Goal: Information Seeking & Learning: Learn about a topic

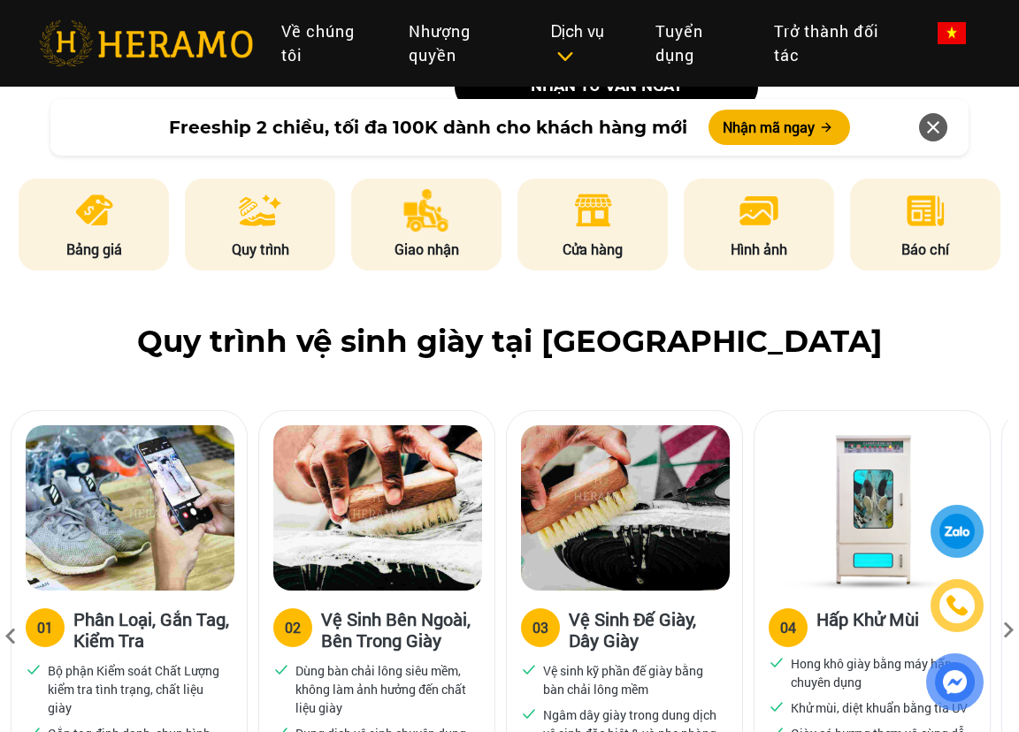
scroll to position [1150, 0]
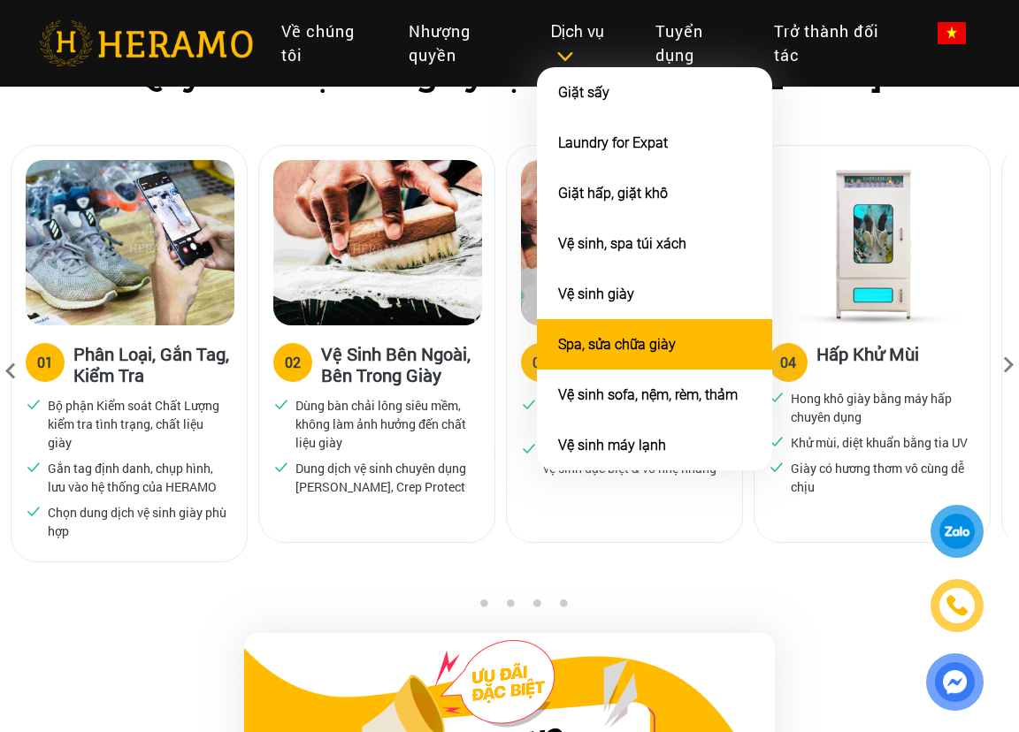
click at [698, 352] on li "Spa, sửa chữa giày" at bounding box center [654, 344] width 235 height 50
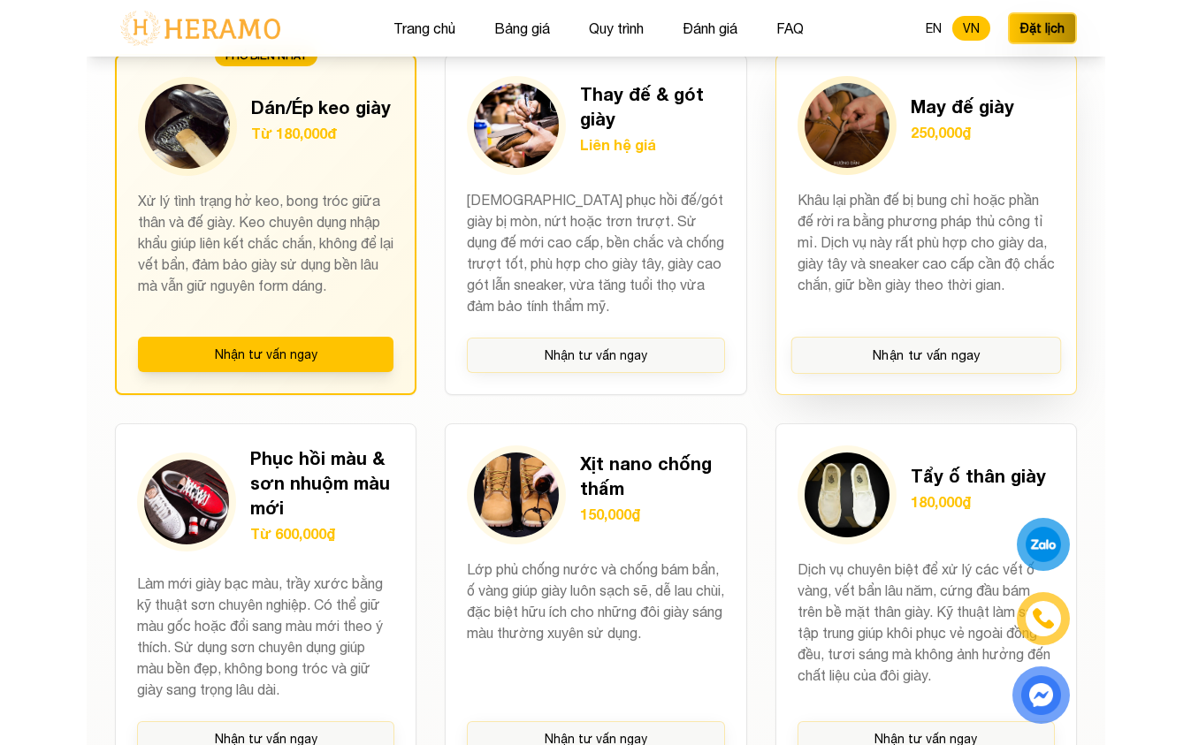
scroll to position [1326, 0]
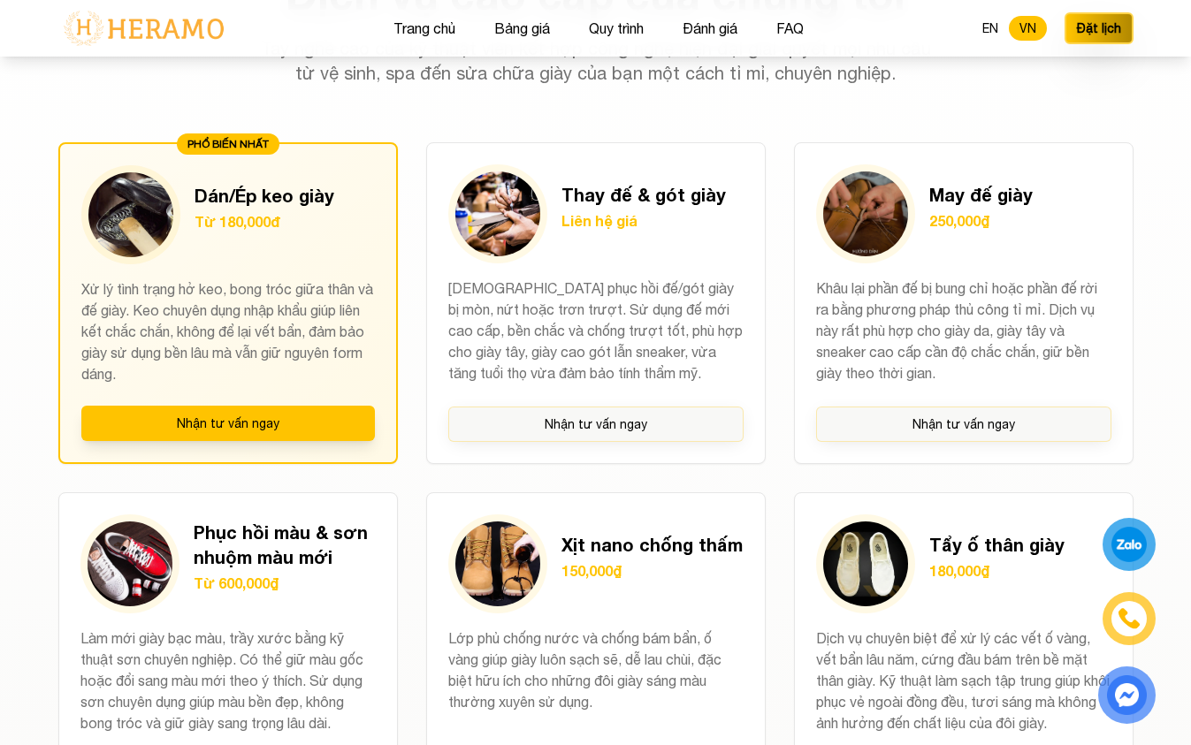
click at [1018, 431] on div "Dịch vụ cao cấp của chúng tôi Tay nghề cao của kỹ thuật viên kết hợp công nghệ …" at bounding box center [596, 639] width 1132 height 1333
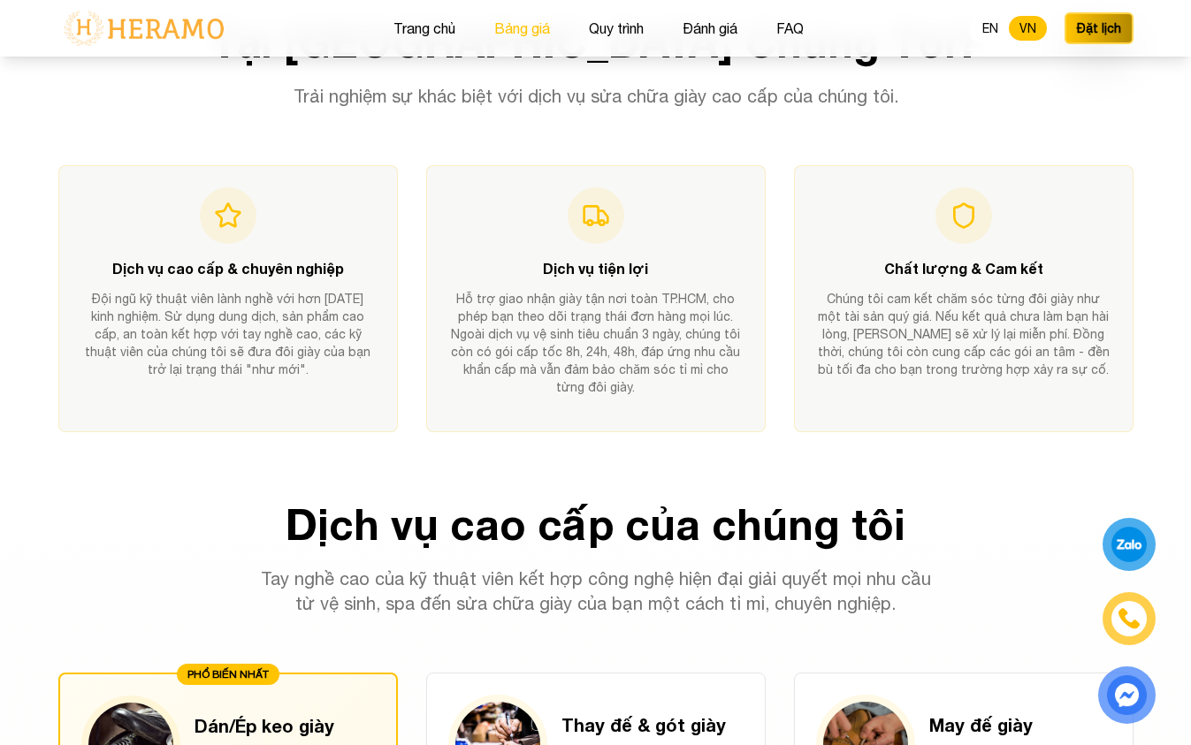
click at [539, 26] on button "Bảng giá" at bounding box center [522, 28] width 66 height 23
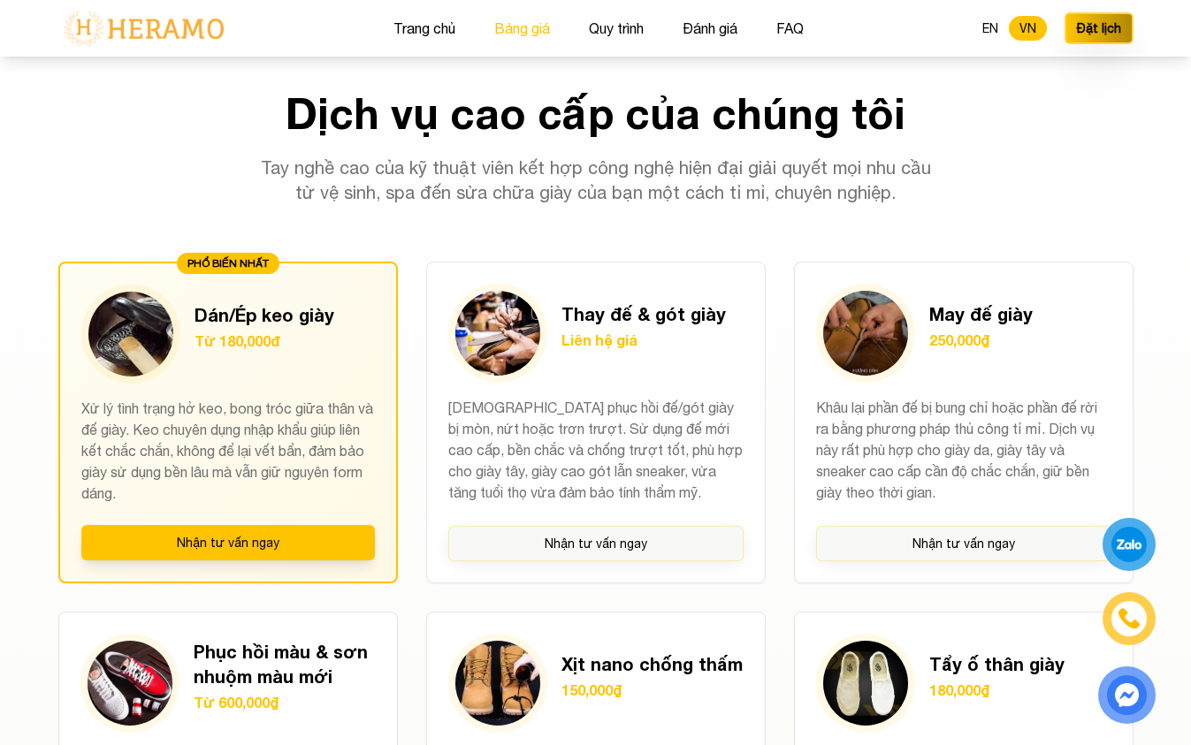
click at [526, 27] on button "Bảng giá" at bounding box center [522, 28] width 66 height 23
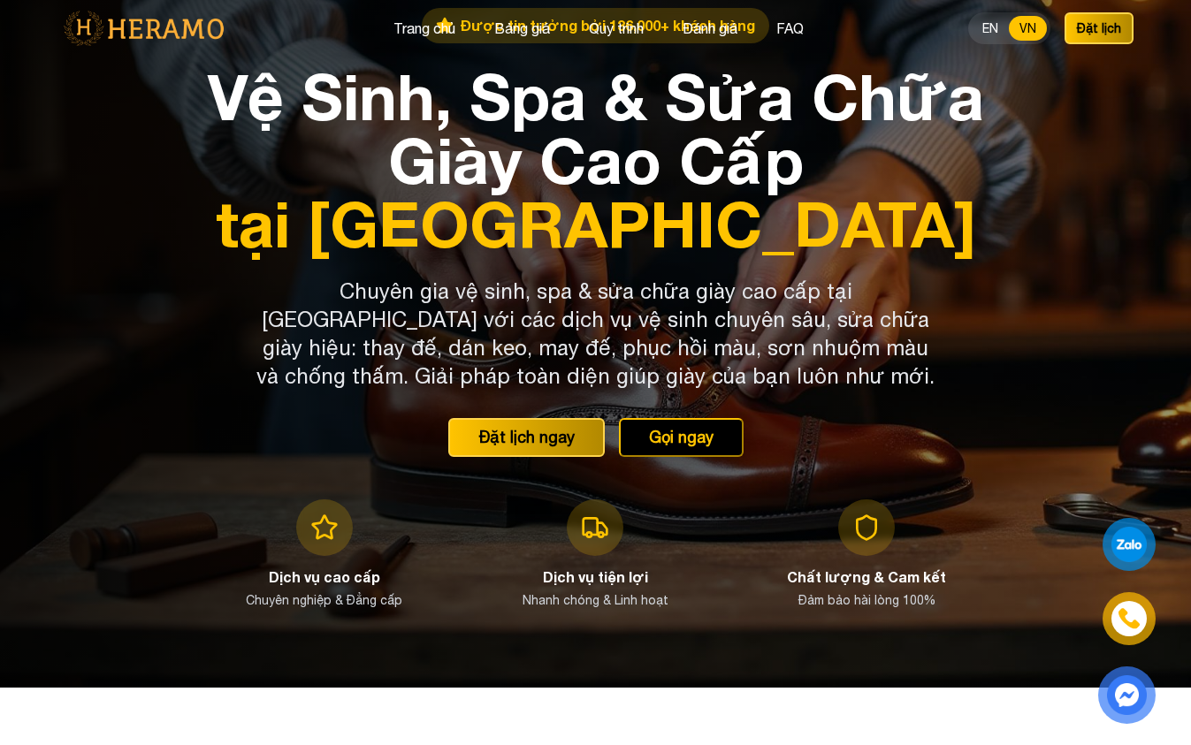
scroll to position [0, 0]
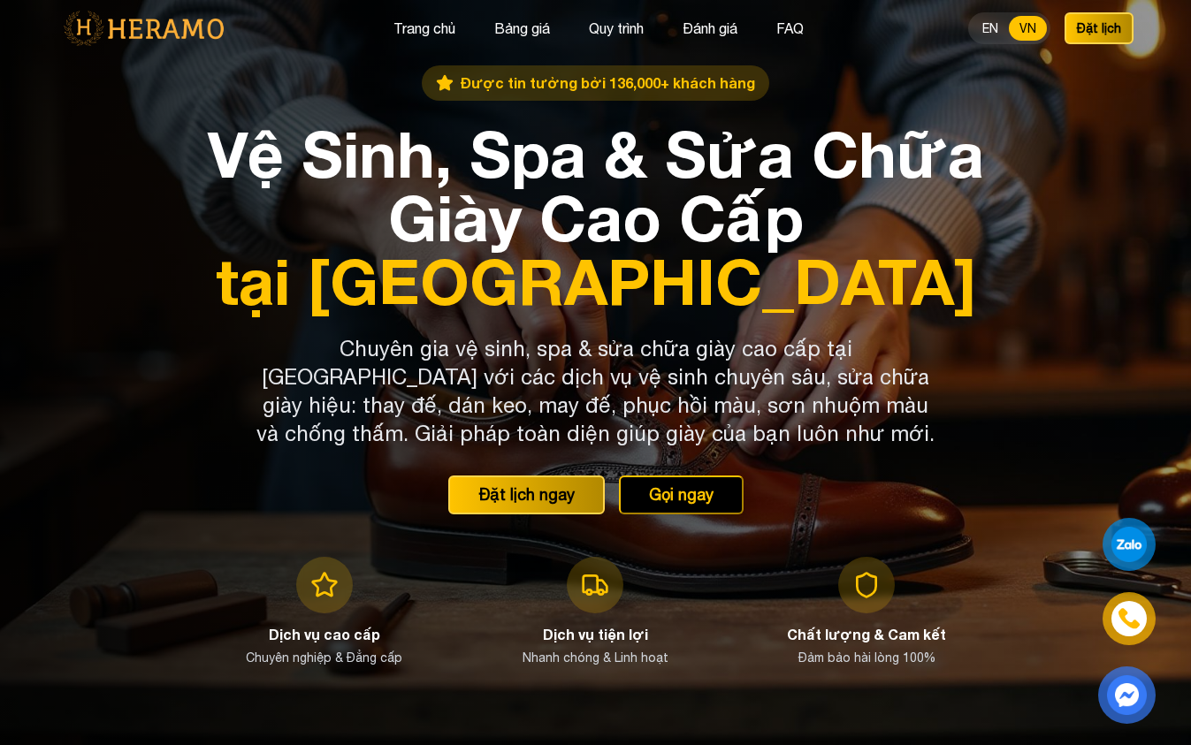
click at [180, 27] on img at bounding box center [143, 28] width 171 height 37
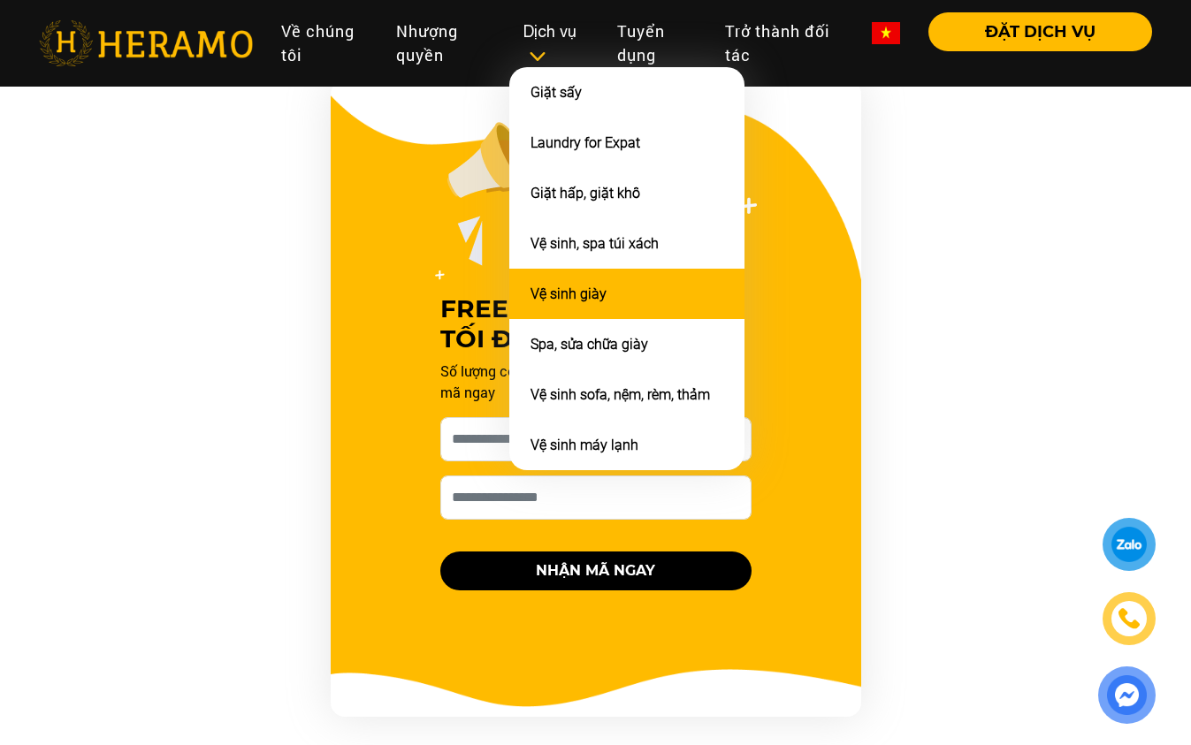
click at [630, 302] on li "Vệ sinh giày" at bounding box center [626, 294] width 235 height 50
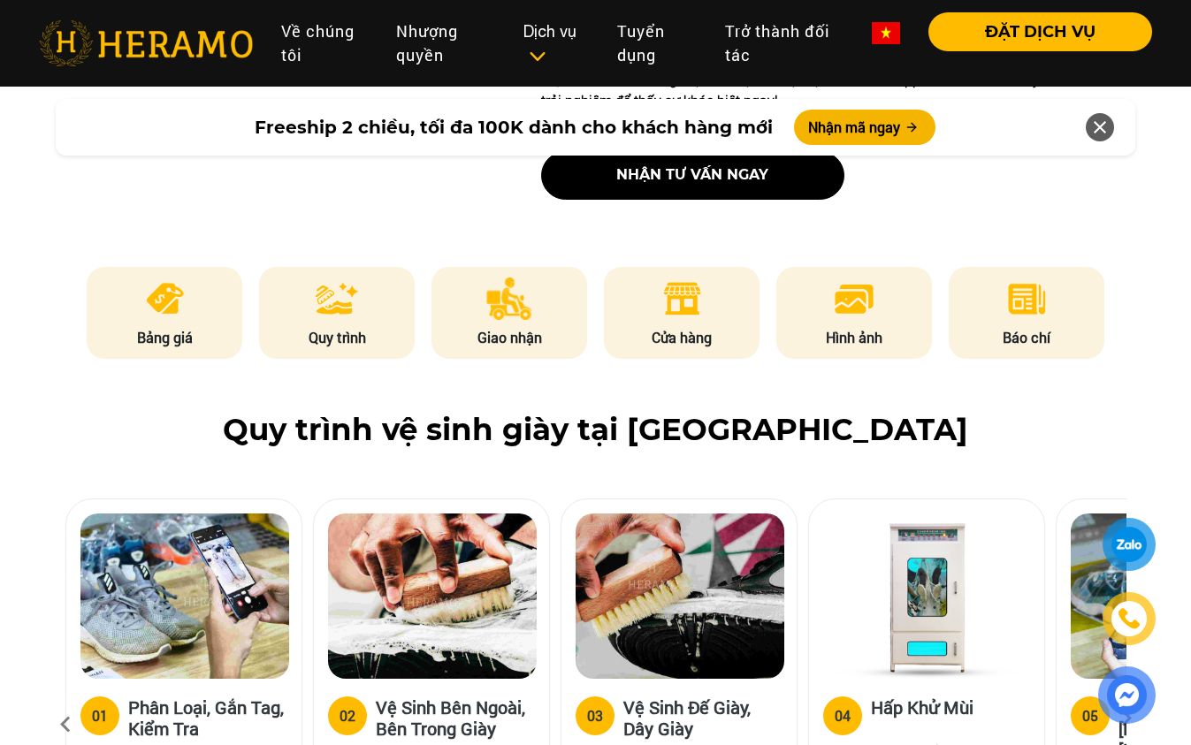
scroll to position [1061, 0]
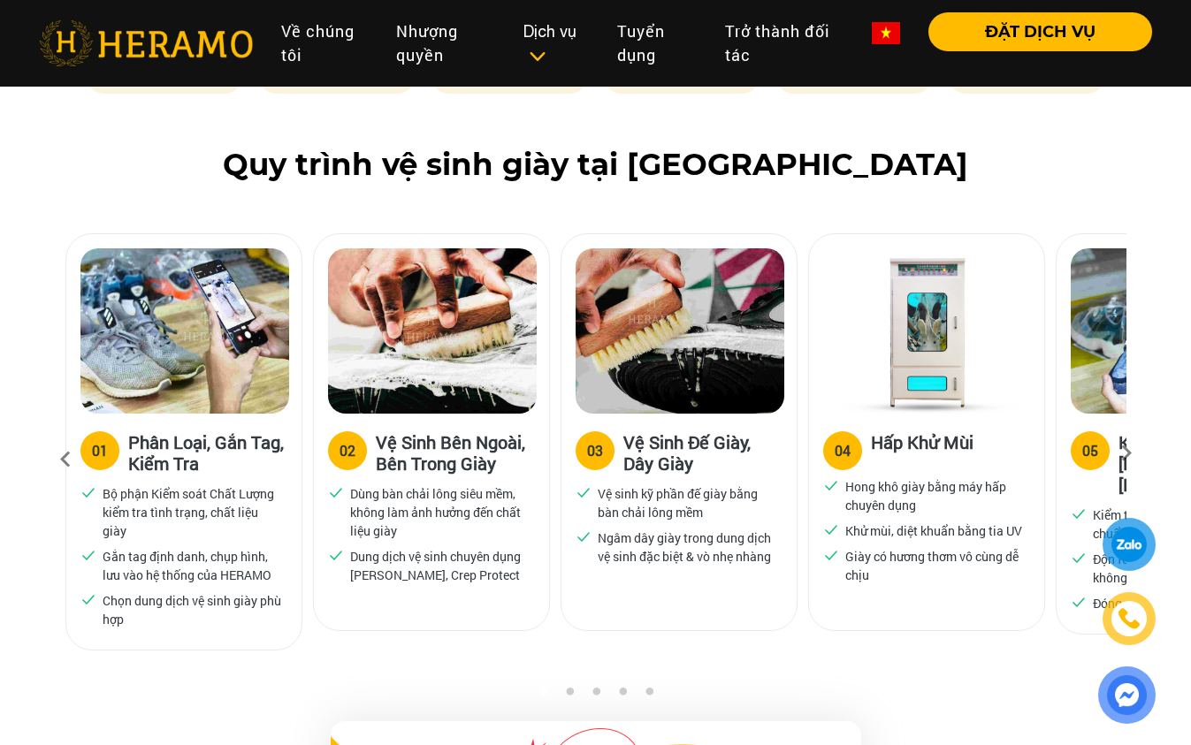
click at [1127, 454] on icon at bounding box center [1127, 459] width 32 height 11
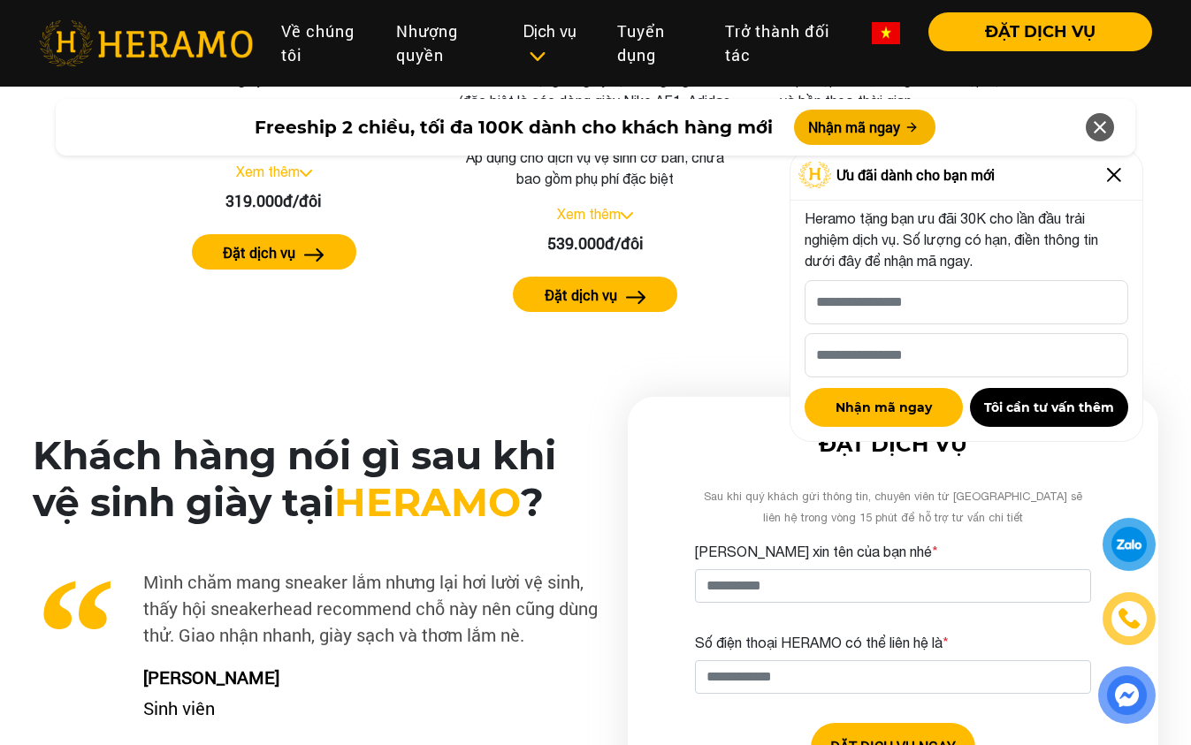
scroll to position [4068, 0]
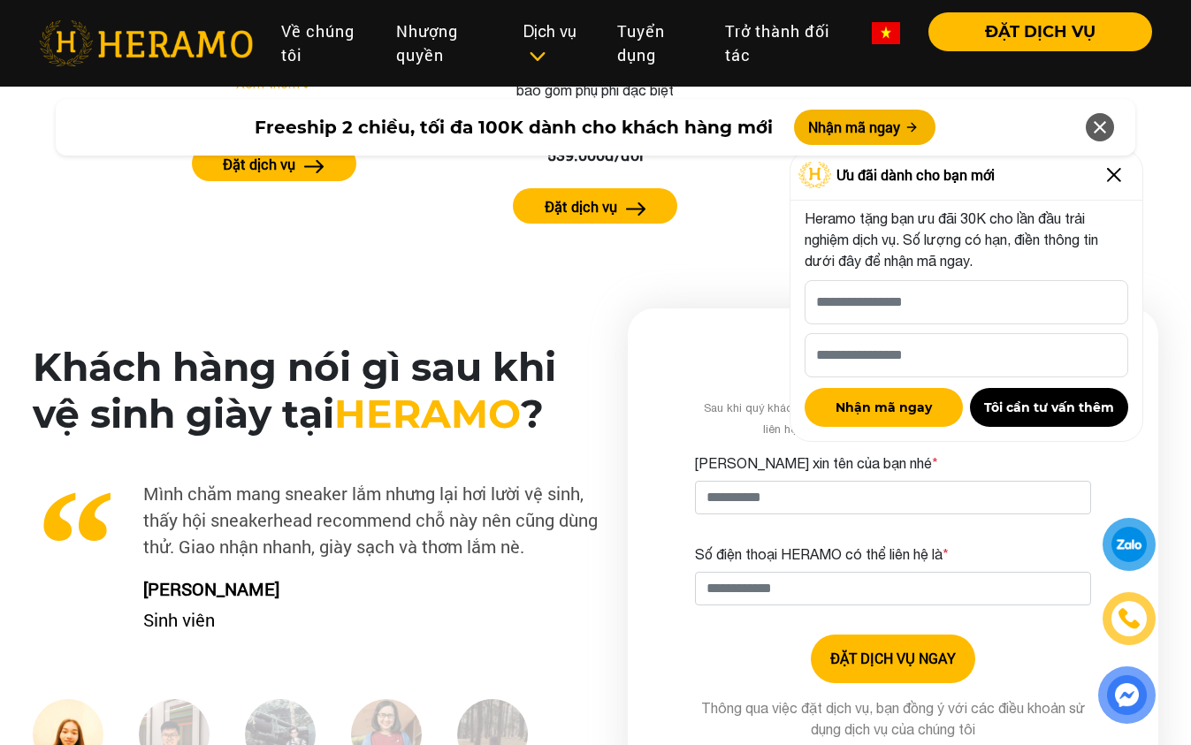
click at [1116, 186] on img at bounding box center [1114, 175] width 28 height 28
